Goal: Task Accomplishment & Management: Complete application form

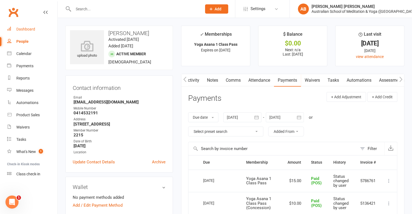
click at [19, 30] on div "Dashboard" at bounding box center [25, 29] width 19 height 4
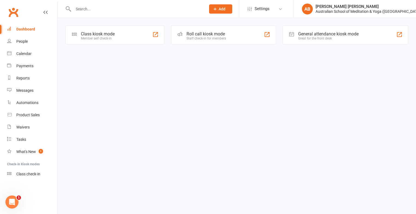
click at [84, 8] on input "text" at bounding box center [137, 9] width 130 height 8
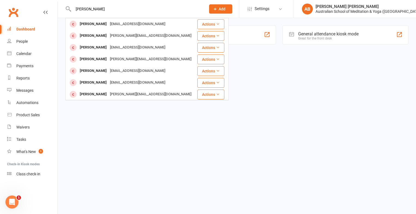
type input "[PERSON_NAME]"
click at [108, 71] on div "[EMAIL_ADDRESS][DOMAIN_NAME]" at bounding box center [137, 71] width 59 height 8
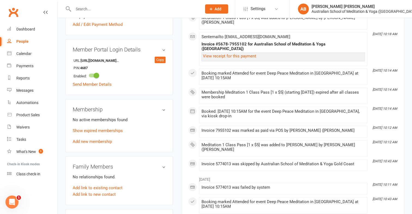
scroll to position [245, 0]
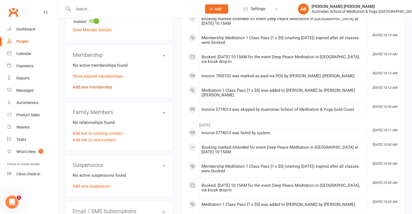
click at [102, 87] on link "Add new membership" at bounding box center [92, 87] width 39 height 5
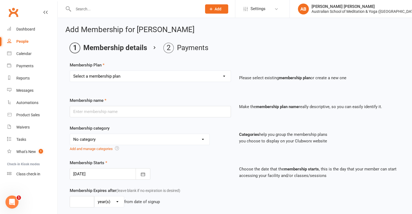
click at [223, 78] on select "Select a membership plan First Time Intro Offer (1 month Unlimited Meditation &…" at bounding box center [150, 76] width 161 height 11
select select "6"
click at [70, 71] on select "Select a membership plan First Time Intro Offer (1 month Unlimited Meditation &…" at bounding box center [150, 76] width 161 height 11
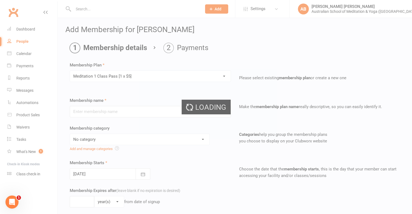
type input "Meditation 1 Class Pass [1 x $5]"
select select "4"
type input "3"
select select "2"
type input "1"
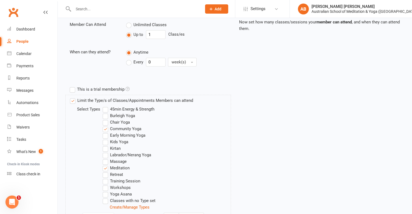
scroll to position [267, 0]
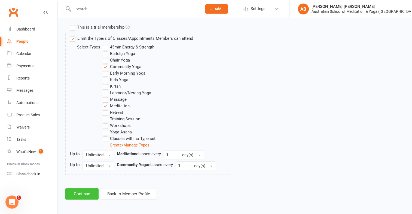
click at [82, 192] on button "Continue" at bounding box center [81, 193] width 33 height 11
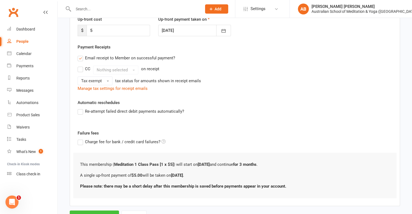
scroll to position [103, 0]
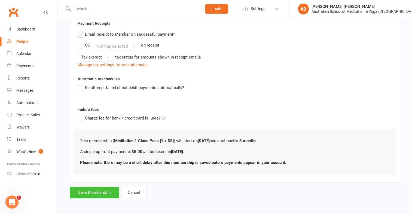
click at [87, 191] on button "Save Membership" at bounding box center [94, 192] width 49 height 11
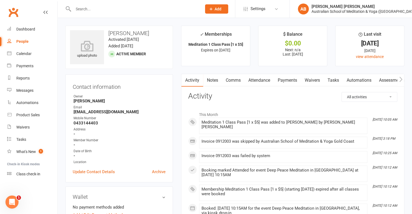
click at [287, 78] on link "Payments" at bounding box center [287, 80] width 27 height 13
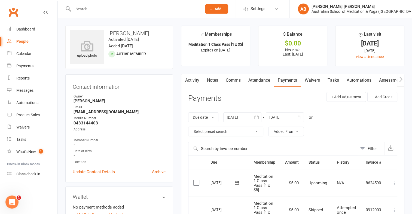
click at [395, 185] on icon at bounding box center [393, 182] width 5 height 5
click at [378, 194] on link "Mark as Paid (Cash)" at bounding box center [370, 193] width 54 height 11
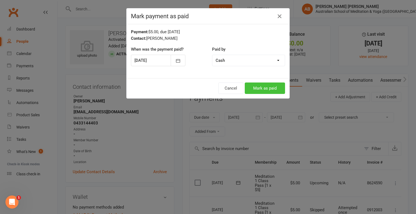
click at [263, 89] on button "Mark as paid" at bounding box center [265, 87] width 40 height 11
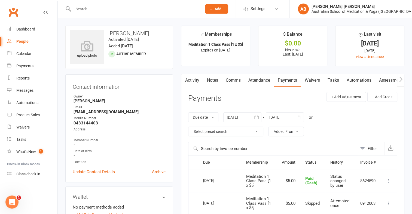
click at [89, 6] on input "text" at bounding box center [135, 9] width 126 height 8
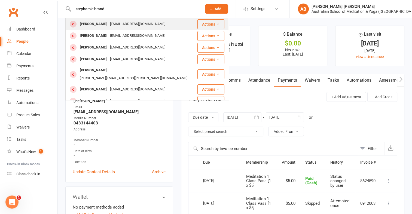
type input "stephamie brand"
click at [92, 25] on div "[PERSON_NAME]" at bounding box center [93, 24] width 30 height 8
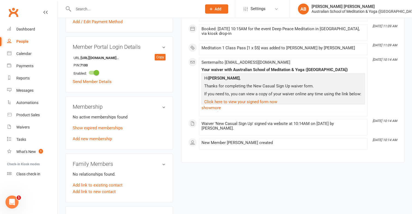
scroll to position [191, 0]
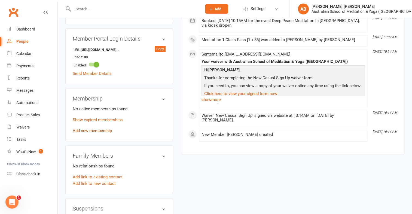
click at [99, 131] on link "Add new membership" at bounding box center [92, 130] width 39 height 5
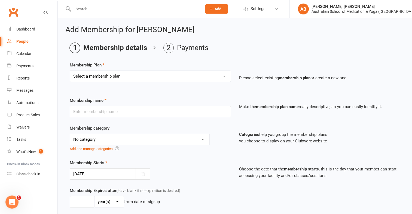
click at [224, 76] on select "Select a membership plan First Time Intro Offer (1 month Unlimited Meditation &…" at bounding box center [150, 76] width 161 height 11
select select "6"
click at [70, 71] on select "Select a membership plan First Time Intro Offer (1 month Unlimited Meditation &…" at bounding box center [150, 76] width 161 height 11
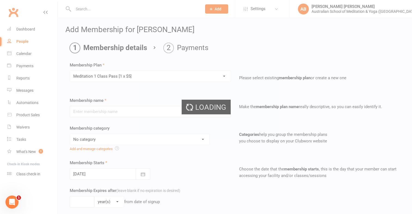
type input "Meditation 1 Class Pass [1 x $5]"
select select "4"
type input "3"
select select "2"
type input "1"
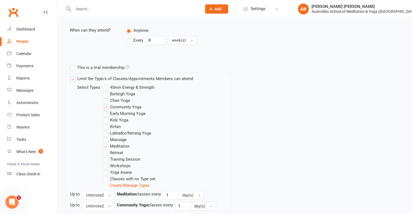
scroll to position [267, 0]
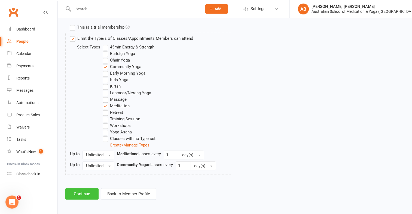
click at [89, 191] on button "Continue" at bounding box center [81, 193] width 33 height 11
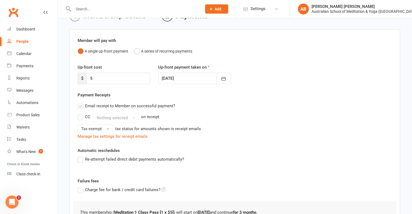
scroll to position [103, 0]
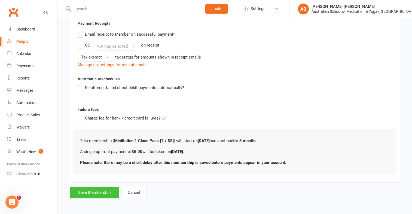
click at [89, 191] on button "Save Membership" at bounding box center [94, 192] width 49 height 11
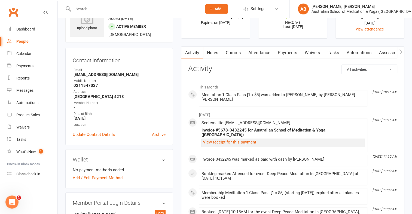
scroll to position [27, 0]
click at [289, 53] on link "Payments" at bounding box center [287, 53] width 27 height 13
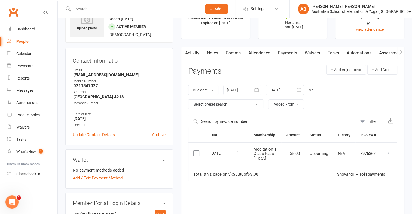
click at [389, 154] on icon at bounding box center [388, 153] width 5 height 5
click at [368, 175] on link "Mark as Paid (POS)" at bounding box center [365, 175] width 54 height 11
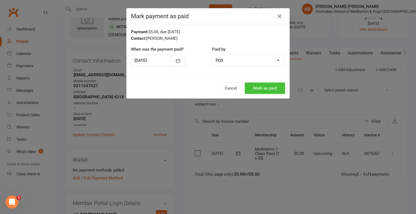
click at [267, 88] on button "Mark as paid" at bounding box center [265, 87] width 40 height 11
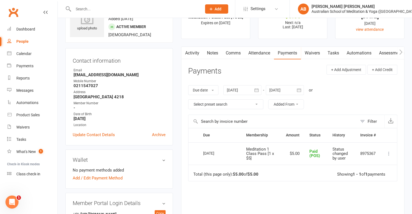
click at [85, 10] on input "text" at bounding box center [135, 9] width 126 height 8
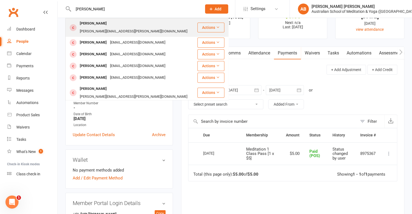
type input "[PERSON_NAME]"
click at [89, 24] on div "[PERSON_NAME]" at bounding box center [93, 24] width 30 height 8
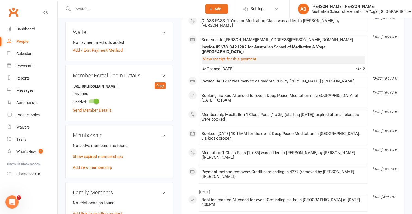
scroll to position [191, 0]
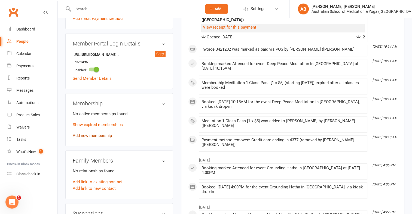
click at [95, 133] on link "Add new membership" at bounding box center [92, 135] width 39 height 5
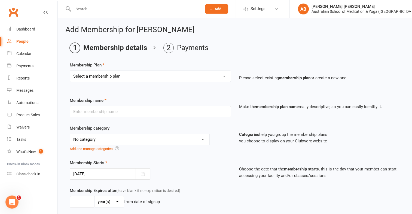
click at [225, 76] on select "Select a membership plan First Time Intro Offer (1 month Unlimited Meditation &…" at bounding box center [150, 76] width 161 height 11
select select "6"
click at [70, 71] on select "Select a membership plan First Time Intro Offer (1 month Unlimited Meditation &…" at bounding box center [150, 76] width 161 height 11
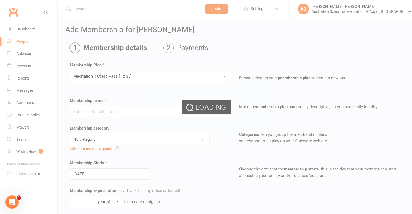
type input "Meditation 1 Class Pass [1 x $5]"
select select "4"
type input "3"
select select "2"
type input "1"
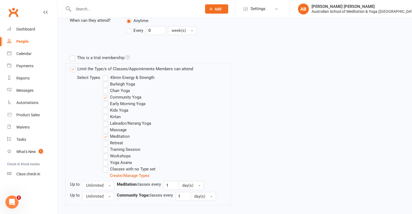
scroll to position [267, 0]
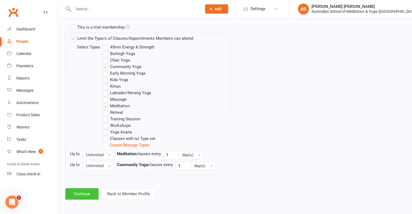
click at [86, 195] on button "Continue" at bounding box center [81, 193] width 33 height 11
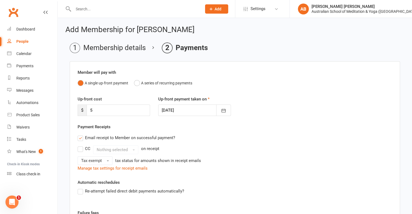
scroll to position [103, 0]
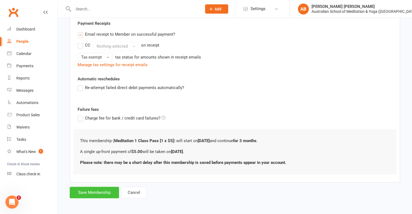
click at [87, 189] on button "Save Membership" at bounding box center [94, 192] width 49 height 11
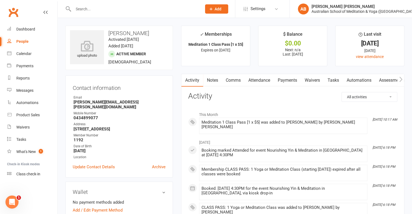
click at [292, 79] on link "Payments" at bounding box center [287, 80] width 27 height 13
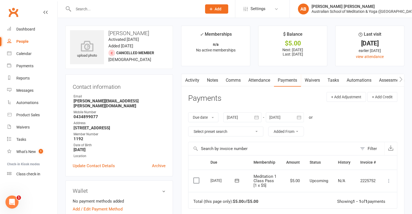
click at [390, 181] on icon at bounding box center [388, 180] width 5 height 5
click at [372, 191] on link "Mark as Paid (Cash)" at bounding box center [365, 191] width 54 height 11
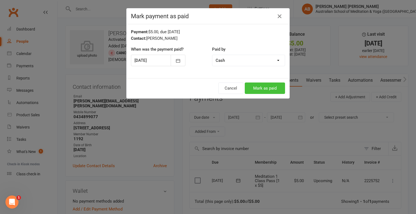
click at [264, 89] on button "Mark as paid" at bounding box center [265, 87] width 40 height 11
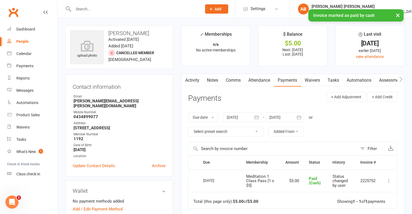
click at [100, 7] on input "text" at bounding box center [135, 9] width 126 height 8
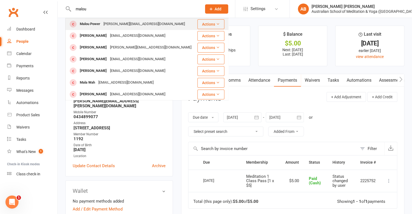
type input "malou"
click at [94, 25] on div "Malou Power" at bounding box center [90, 24] width 24 height 8
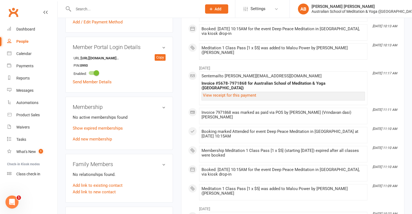
scroll to position [191, 0]
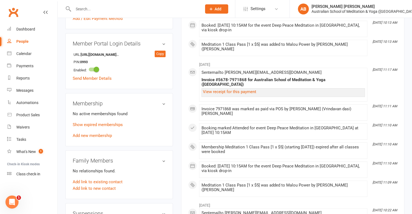
click at [100, 134] on div "No active memberships found Show expired memberships Add new membership" at bounding box center [119, 125] width 93 height 28
click at [100, 133] on link "Add new membership" at bounding box center [92, 135] width 39 height 5
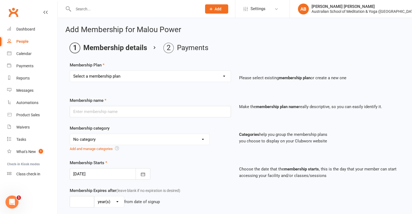
click at [224, 75] on select "Select a membership plan First Time Intro Offer (1 month Unlimited Meditation &…" at bounding box center [150, 76] width 161 height 11
select select "6"
click at [70, 71] on select "Select a membership plan First Time Intro Offer (1 month Unlimited Meditation &…" at bounding box center [150, 76] width 161 height 11
type input "Meditation 1 Class Pass [1 x $5]"
select select "4"
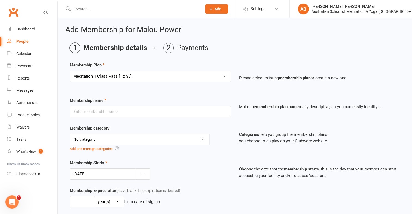
type input "3"
select select "2"
type input "1"
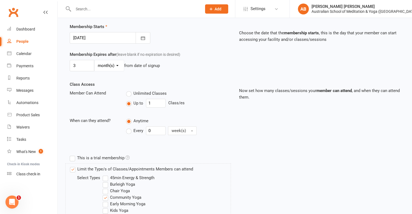
scroll to position [267, 0]
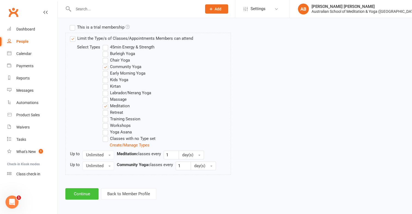
click at [83, 191] on button "Continue" at bounding box center [81, 193] width 33 height 11
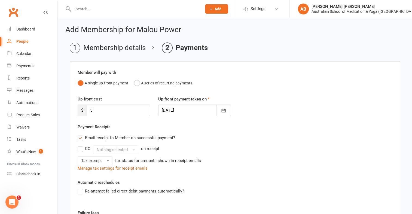
scroll to position [103, 0]
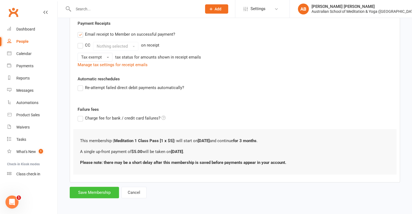
click at [84, 191] on button "Save Membership" at bounding box center [94, 192] width 49 height 11
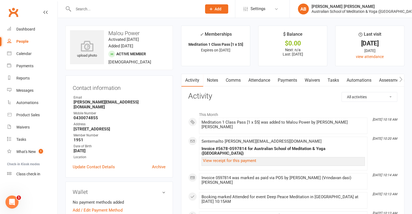
click at [286, 79] on link "Payments" at bounding box center [287, 80] width 27 height 13
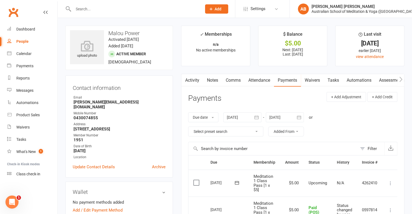
click at [389, 183] on icon at bounding box center [390, 182] width 5 height 5
click at [368, 204] on link "Mark as Paid (POS)" at bounding box center [366, 204] width 54 height 11
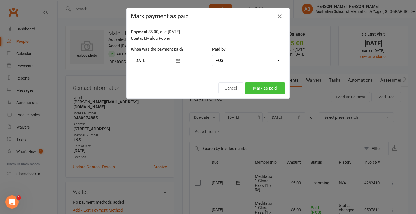
click at [248, 89] on button "Mark as paid" at bounding box center [265, 87] width 40 height 11
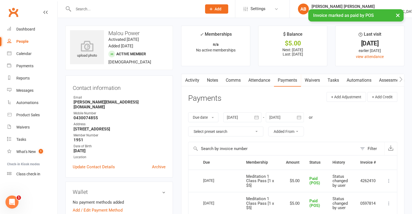
click at [96, 7] on input "text" at bounding box center [135, 9] width 126 height 8
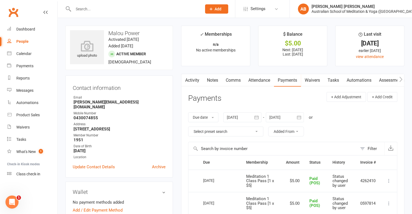
click at [81, 10] on input "text" at bounding box center [135, 9] width 126 height 8
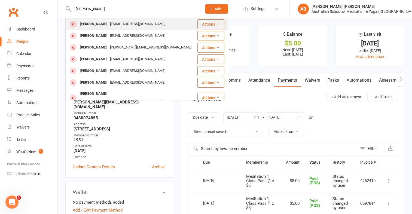
type input "karen"
click at [84, 25] on div "Karen Gorwyn" at bounding box center [93, 24] width 30 height 8
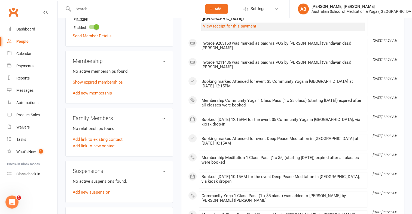
scroll to position [245, 0]
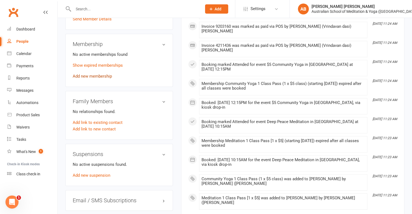
click at [102, 75] on link "Add new membership" at bounding box center [92, 76] width 39 height 5
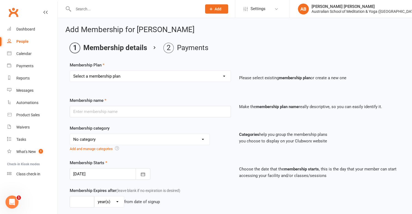
click at [222, 78] on select "Select a membership plan First Time Intro Offer (1 month Unlimited Meditation &…" at bounding box center [150, 76] width 161 height 11
select select "6"
click at [70, 71] on select "Select a membership plan First Time Intro Offer (1 month Unlimited Meditation &…" at bounding box center [150, 76] width 161 height 11
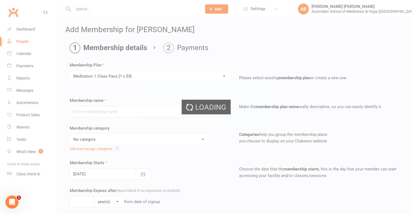
type input "Meditation 1 Class Pass [1 x $5]"
select select "4"
type input "3"
select select "2"
type input "1"
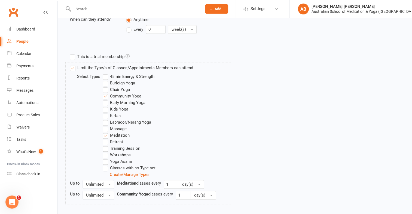
scroll to position [267, 0]
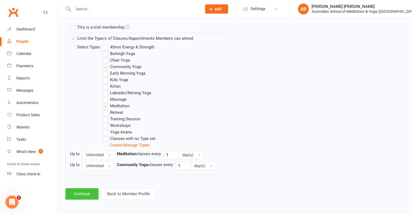
click at [88, 194] on button "Continue" at bounding box center [81, 193] width 33 height 11
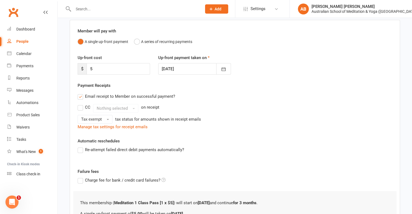
scroll to position [103, 0]
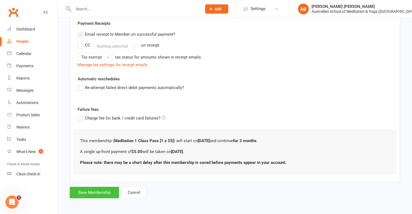
click at [89, 189] on button "Save Membership" at bounding box center [94, 192] width 49 height 11
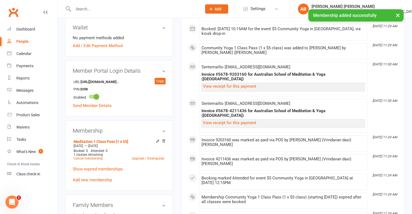
scroll to position [163, 0]
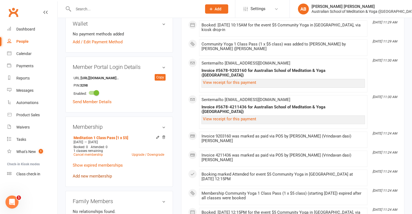
click at [98, 178] on link "Add new membership" at bounding box center [92, 176] width 39 height 5
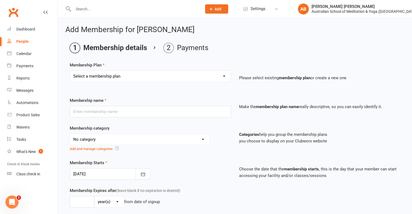
click at [225, 76] on select "Select a membership plan First Time Intro Offer (1 month Unlimited Meditation &…" at bounding box center [150, 76] width 161 height 11
select select "7"
click at [70, 71] on select "Select a membership plan First Time Intro Offer (1 month Unlimited Meditation &…" at bounding box center [150, 76] width 161 height 11
type input "Community Yoga 1 Class Pass (1 x $5 class)"
select select "4"
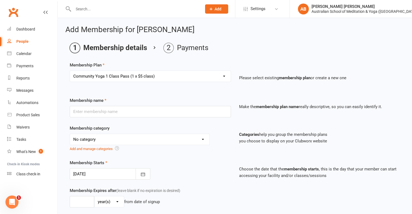
type input "3"
select select "2"
type input "1"
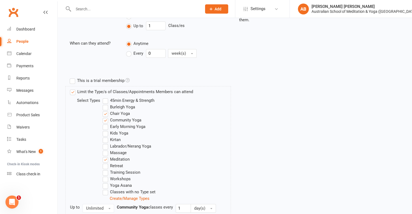
scroll to position [278, 0]
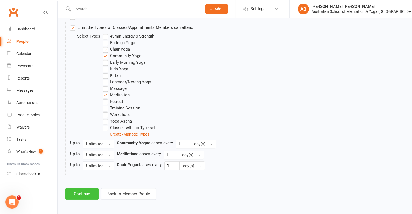
click at [89, 193] on button "Continue" at bounding box center [81, 193] width 33 height 11
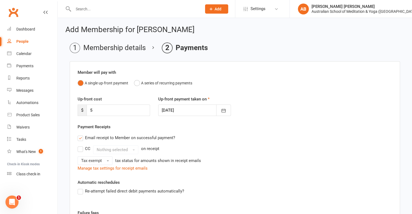
scroll to position [103, 0]
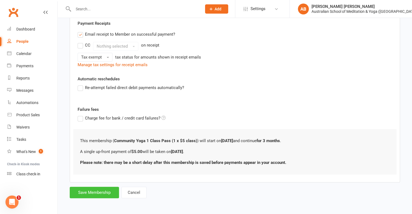
click at [94, 192] on button "Save Membership" at bounding box center [94, 192] width 49 height 11
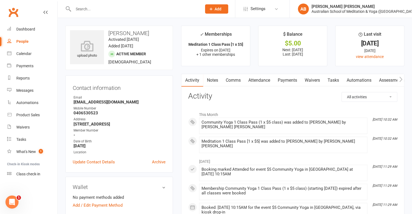
click at [288, 81] on link "Payments" at bounding box center [287, 80] width 27 height 13
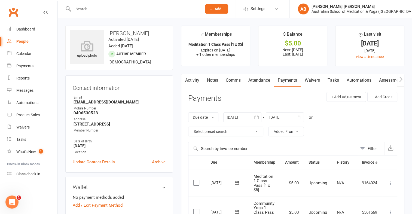
click at [390, 183] on icon at bounding box center [390, 182] width 5 height 5
click at [366, 203] on link "Mark as Paid (POS)" at bounding box center [366, 204] width 54 height 11
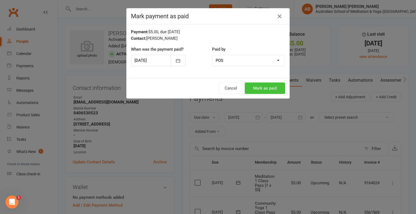
click at [256, 86] on button "Mark as paid" at bounding box center [265, 87] width 40 height 11
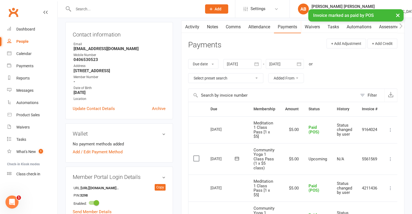
scroll to position [54, 0]
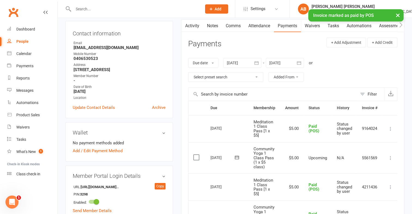
click at [391, 158] on icon at bounding box center [390, 157] width 5 height 5
click at [370, 178] on link "Mark as Paid (POS)" at bounding box center [366, 179] width 54 height 11
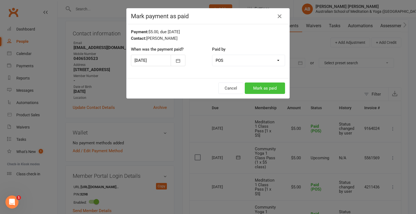
click at [264, 89] on button "Mark as paid" at bounding box center [265, 87] width 40 height 11
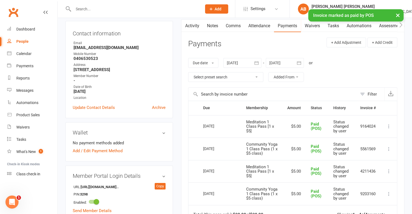
click at [81, 9] on div "× Invoice marked as paid by POS" at bounding box center [202, 9] width 405 height 0
click at [82, 8] on input "text" at bounding box center [135, 9] width 126 height 8
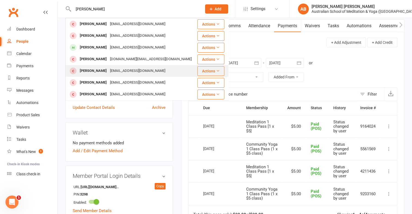
type input "david g"
click at [95, 72] on div "David Gorwyn" at bounding box center [93, 71] width 30 height 8
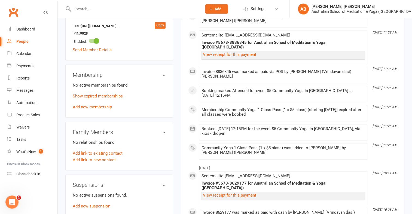
scroll to position [218, 0]
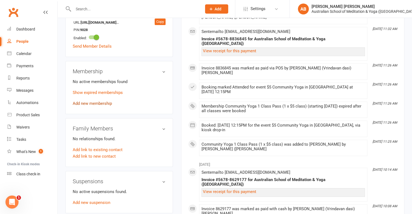
click at [99, 106] on link "Add new membership" at bounding box center [92, 103] width 39 height 5
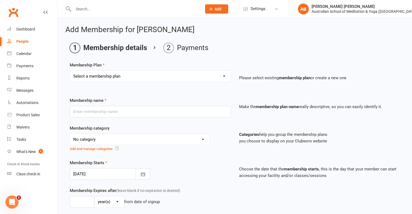
click at [225, 76] on select "Select a membership plan First Time Intro Offer (1 month Unlimited Meditation &…" at bounding box center [150, 76] width 161 height 11
select select "7"
click at [70, 71] on select "Select a membership plan First Time Intro Offer (1 month Unlimited Meditation &…" at bounding box center [150, 76] width 161 height 11
type input "Community Yoga 1 Class Pass (1 x $5 class)"
select select "4"
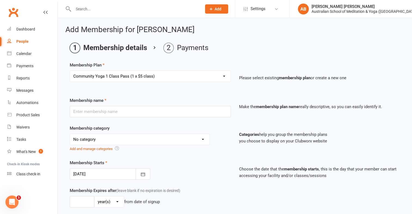
type input "3"
select select "2"
type input "1"
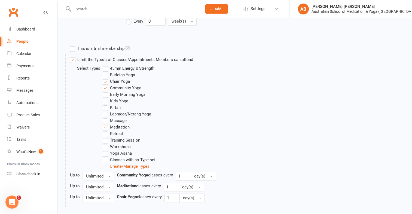
scroll to position [278, 0]
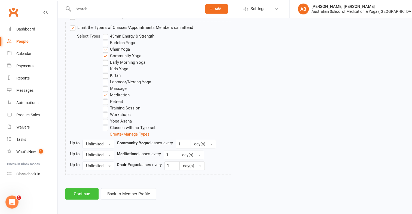
click at [85, 193] on button "Continue" at bounding box center [81, 193] width 33 height 11
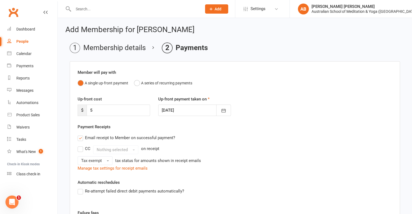
scroll to position [103, 0]
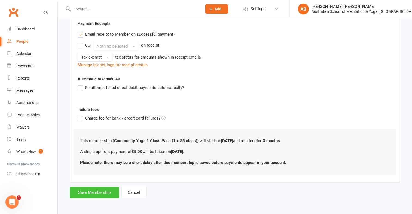
click at [87, 188] on button "Save Membership" at bounding box center [94, 192] width 49 height 11
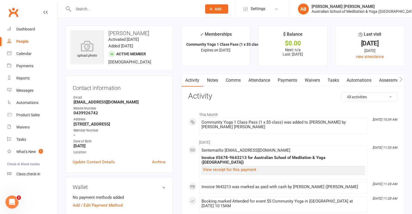
click at [286, 79] on link "Payments" at bounding box center [287, 80] width 27 height 13
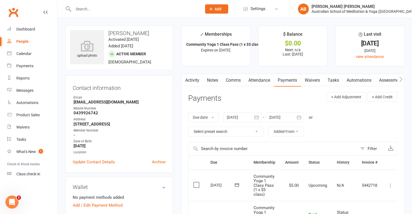
click at [390, 183] on icon at bounding box center [390, 185] width 5 height 5
click at [376, 206] on link "Mark as Paid (POS)" at bounding box center [366, 206] width 54 height 11
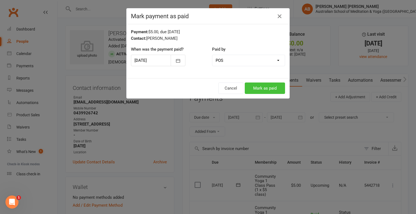
click at [264, 92] on button "Mark as paid" at bounding box center [265, 87] width 40 height 11
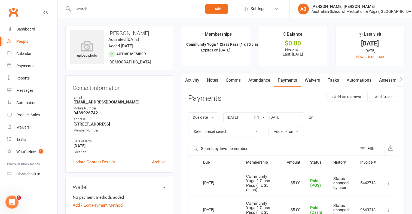
click at [110, 8] on input "text" at bounding box center [135, 9] width 126 height 8
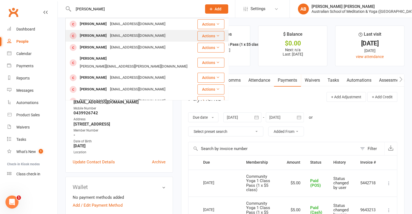
type input "bradd"
click at [114, 36] on div "braddhocking@hotmail.com" at bounding box center [137, 36] width 59 height 8
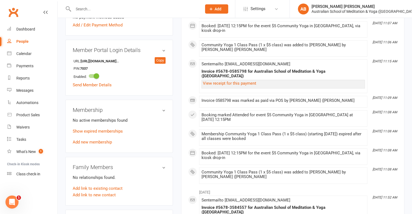
scroll to position [191, 0]
click at [104, 143] on link "Add new membership" at bounding box center [92, 141] width 39 height 5
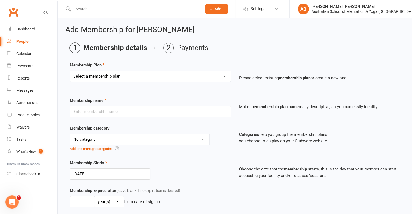
click at [225, 75] on select "Select a membership plan First Time Intro Offer (1 month Unlimited Meditation &…" at bounding box center [150, 76] width 161 height 11
select select "7"
click at [70, 71] on select "Select a membership plan First Time Intro Offer (1 month Unlimited Meditation &…" at bounding box center [150, 76] width 161 height 11
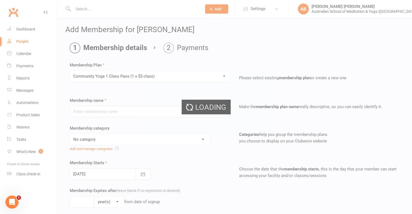
type input "Community Yoga 1 Class Pass (1 x $5 class)"
select select "4"
type input "3"
select select "2"
type input "1"
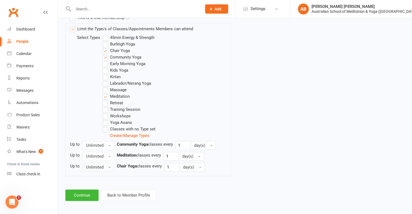
scroll to position [278, 0]
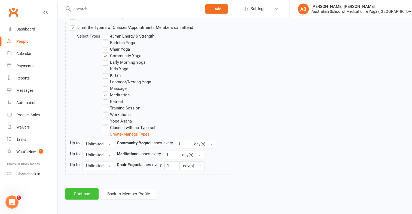
click at [84, 194] on button "Continue" at bounding box center [81, 193] width 33 height 11
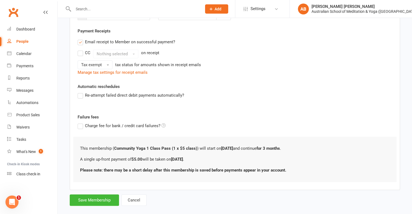
scroll to position [103, 0]
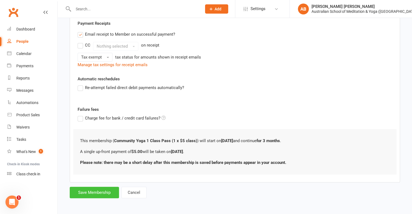
click at [86, 189] on button "Save Membership" at bounding box center [94, 192] width 49 height 11
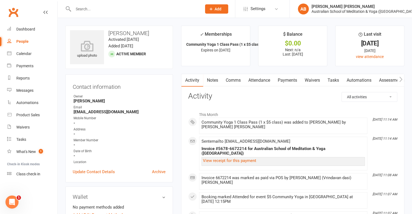
click at [286, 79] on link "Payments" at bounding box center [287, 80] width 27 height 13
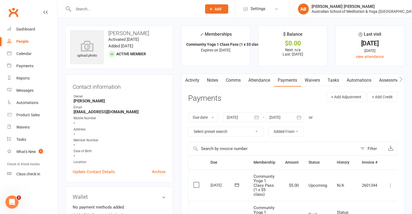
click at [391, 186] on icon at bounding box center [390, 185] width 5 height 5
click at [374, 206] on link "Mark as Paid (POS)" at bounding box center [366, 206] width 54 height 11
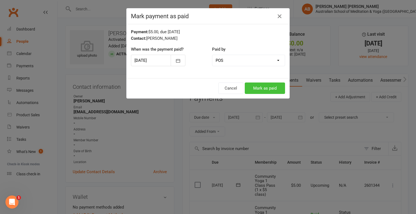
click at [276, 90] on button "Mark as paid" at bounding box center [265, 87] width 40 height 11
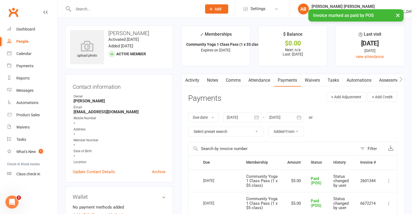
click at [99, 9] on input "text" at bounding box center [135, 9] width 126 height 8
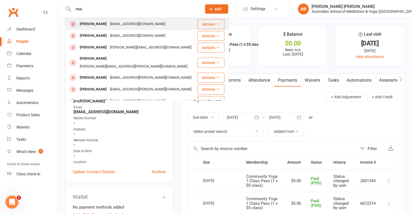
type input "mai"
click at [108, 24] on div "maitran280773@gmail.com" at bounding box center [137, 24] width 59 height 8
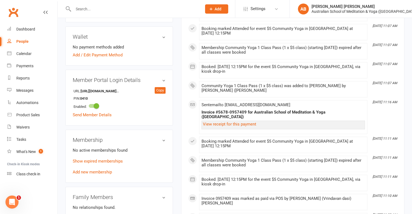
scroll to position [218, 0]
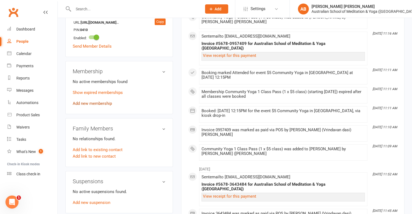
click at [90, 102] on link "Add new membership" at bounding box center [92, 103] width 39 height 5
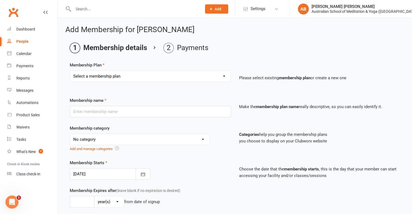
click at [225, 74] on select "Select a membership plan First Time Intro Offer (1 month Unlimited Meditation &…" at bounding box center [150, 76] width 161 height 11
select select "7"
click at [70, 71] on select "Select a membership plan First Time Intro Offer (1 month Unlimited Meditation &…" at bounding box center [150, 76] width 161 height 11
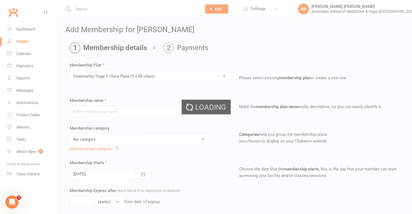
type input "Community Yoga 1 Class Pass (1 x $5 class)"
select select "4"
type input "3"
select select "2"
type input "1"
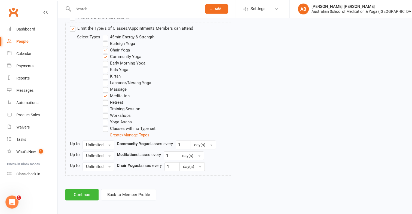
scroll to position [278, 0]
click at [87, 194] on button "Continue" at bounding box center [81, 193] width 33 height 11
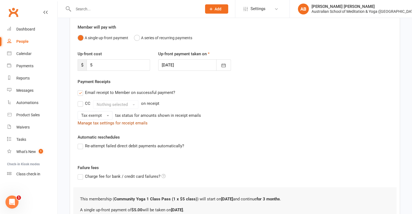
scroll to position [103, 0]
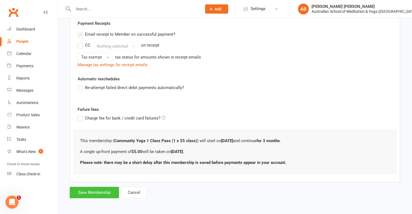
click at [93, 193] on button "Save Membership" at bounding box center [94, 192] width 49 height 11
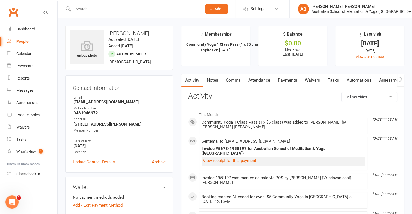
click at [287, 81] on link "Payments" at bounding box center [287, 80] width 27 height 13
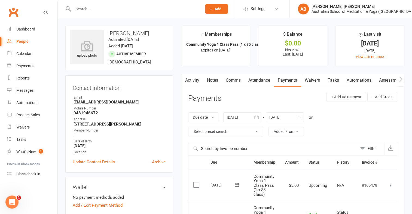
click at [390, 184] on icon at bounding box center [390, 185] width 5 height 5
click at [379, 205] on link "Mark as Paid (POS)" at bounding box center [366, 206] width 54 height 11
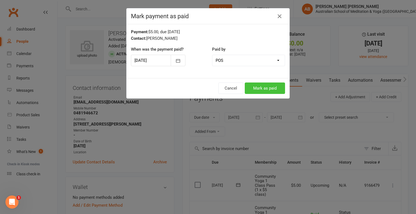
click at [265, 87] on button "Mark as paid" at bounding box center [265, 87] width 40 height 11
